Goal: Find specific fact: Find specific fact

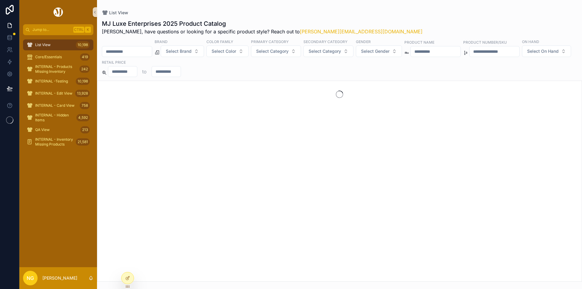
click at [519, 51] on input "scrollable content" at bounding box center [494, 51] width 50 height 8
paste input "********"
type input "********"
